Goal: Information Seeking & Learning: Learn about a topic

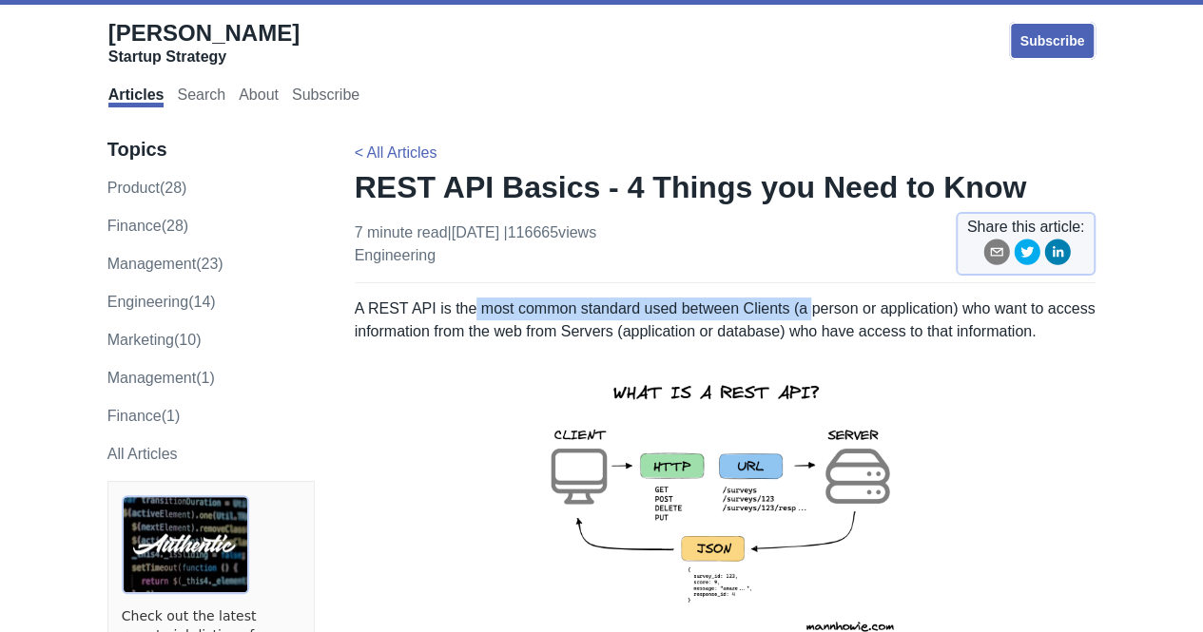
drag, startPoint x: 464, startPoint y: 309, endPoint x: 801, endPoint y: 307, distance: 337.5
click at [801, 307] on p "A REST API is the most common standard used between Clients (a person or applic…" at bounding box center [725, 321] width 741 height 46
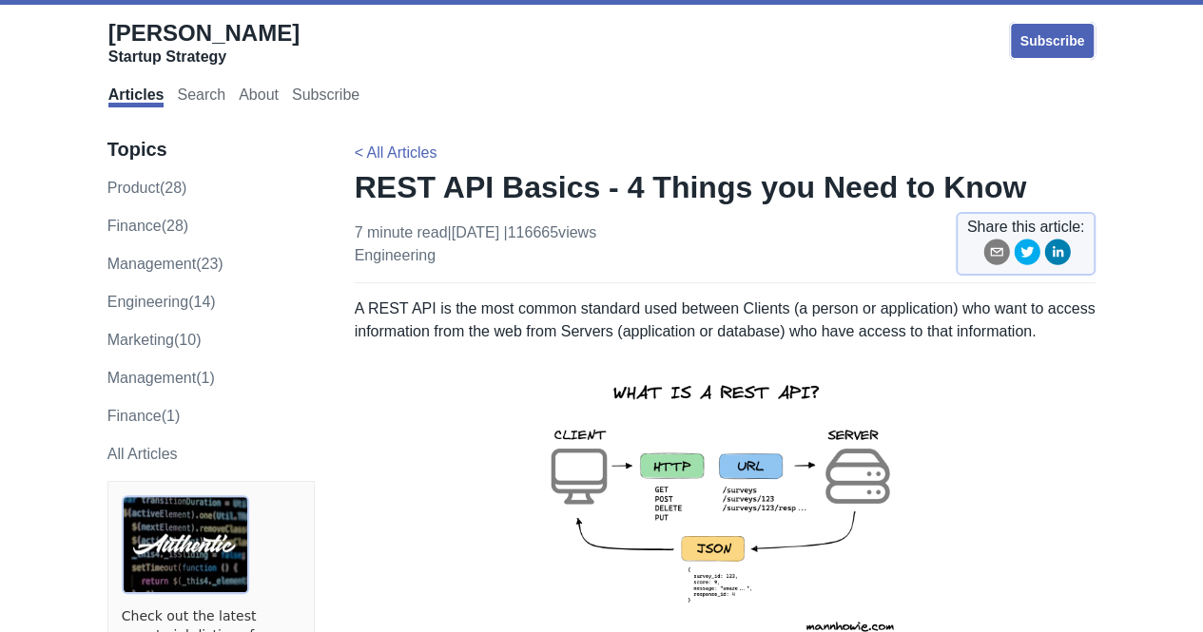
click at [1061, 459] on p at bounding box center [725, 505] width 741 height 295
drag, startPoint x: 439, startPoint y: 335, endPoint x: 629, endPoint y: 325, distance: 190.4
click at [629, 325] on p "A REST API is the most common standard used between Clients (a person or applic…" at bounding box center [725, 321] width 741 height 46
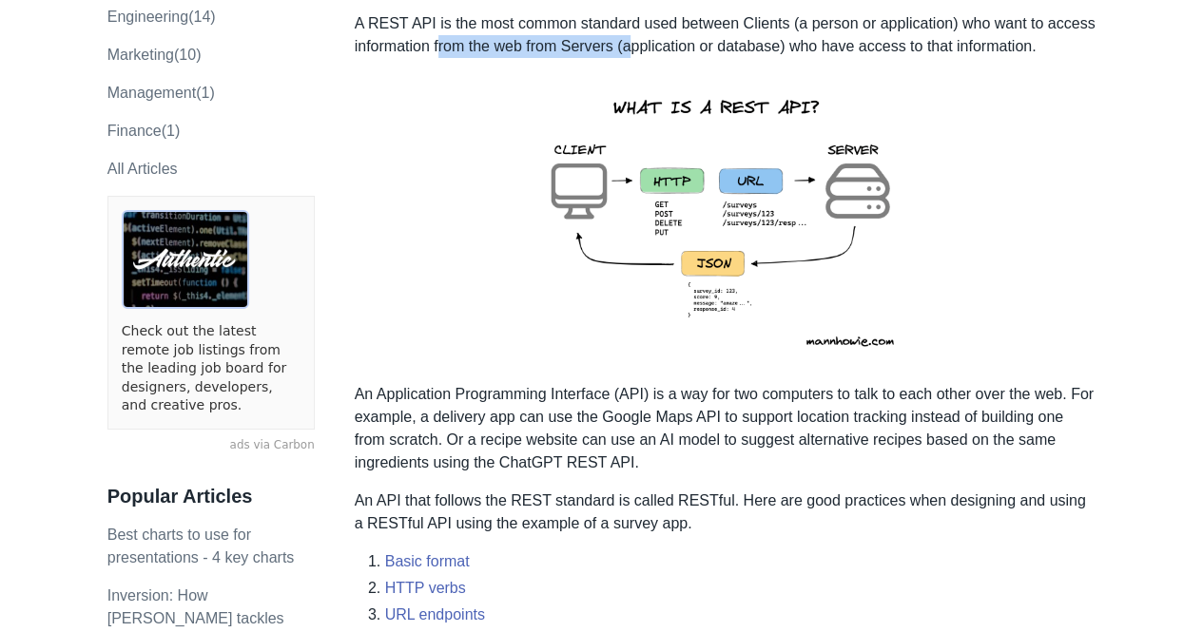
scroll to position [380, 0]
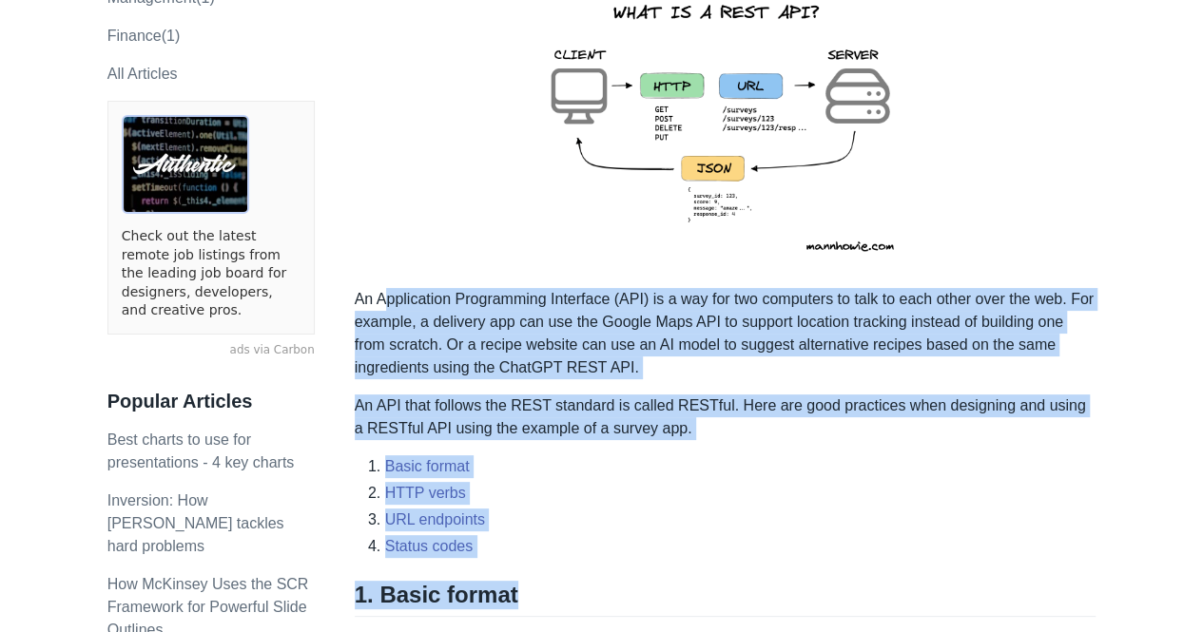
drag, startPoint x: 513, startPoint y: 568, endPoint x: 387, endPoint y: 292, distance: 304.1
